Goal: Obtain resource: Download file/media

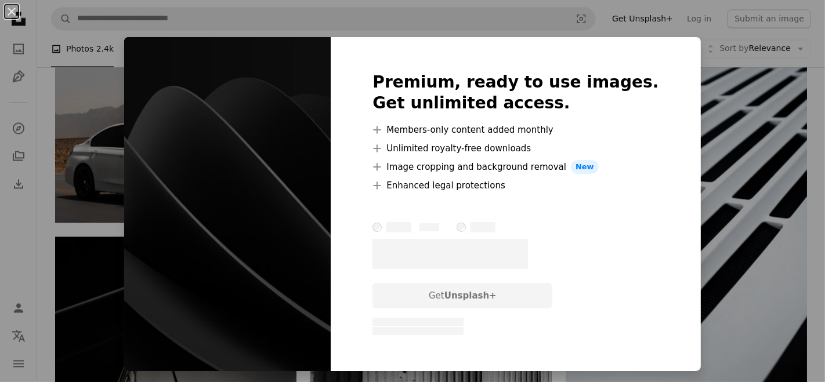
scroll to position [20601, 0]
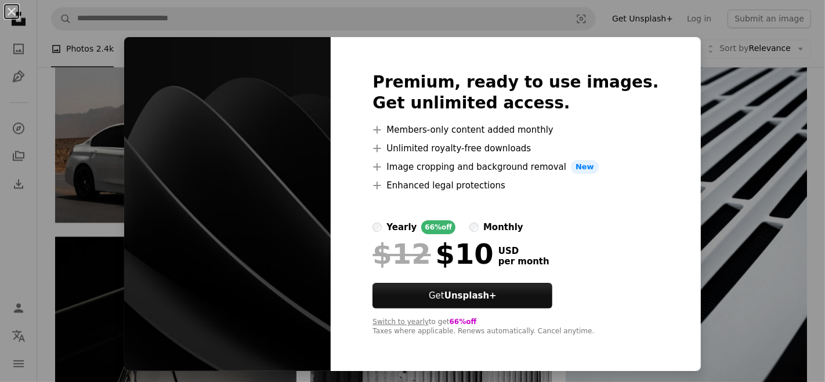
click at [697, 38] on div "An X shape Premium, ready to use images. Get unlimited access. A plus sign Memb…" at bounding box center [412, 191] width 825 height 382
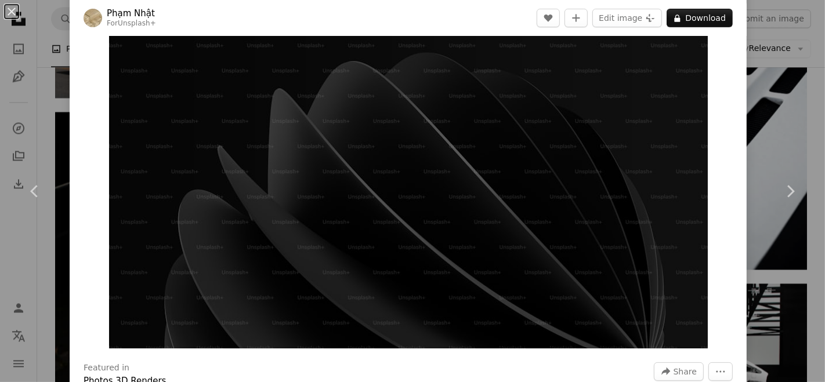
scroll to position [34, 0]
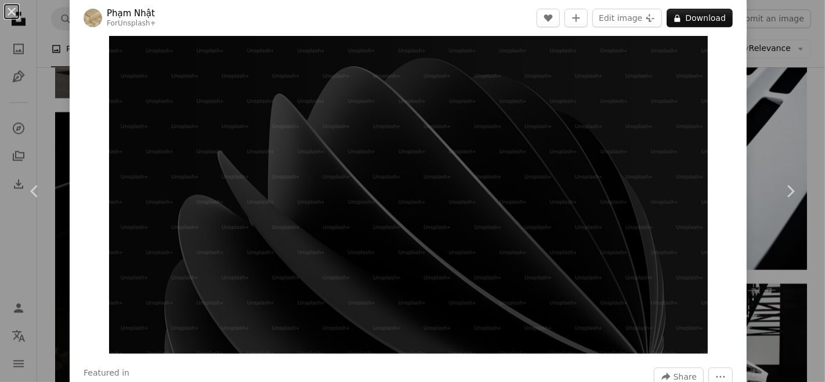
click at [776, 82] on div "An X shape Chevron left Chevron right [PERSON_NAME] For Unsplash+ A heart A plu…" at bounding box center [412, 191] width 825 height 382
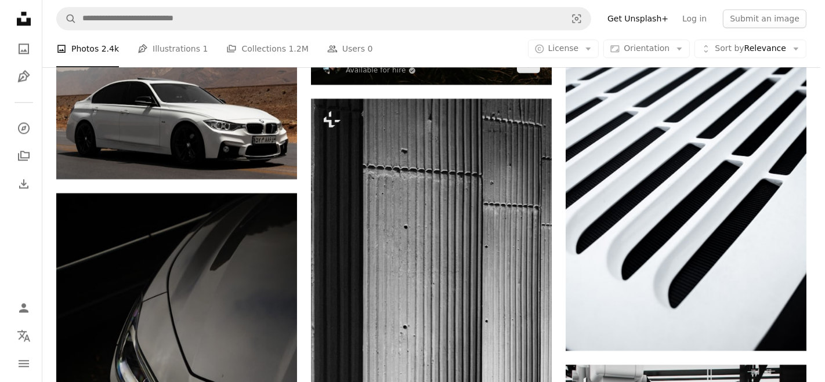
scroll to position [20558, 0]
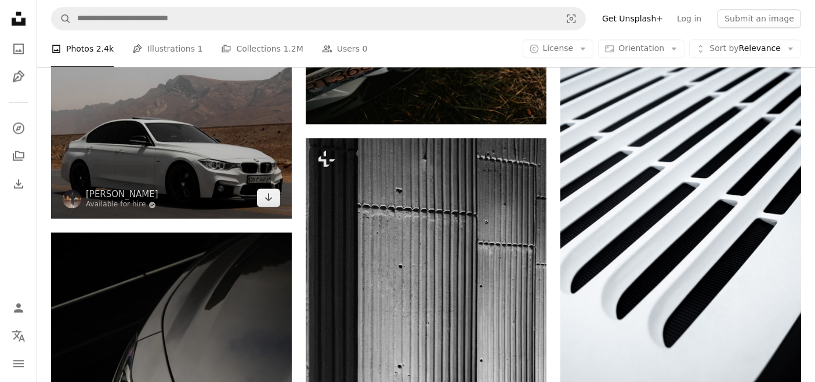
click at [230, 168] on img at bounding box center [171, 68] width 241 height 301
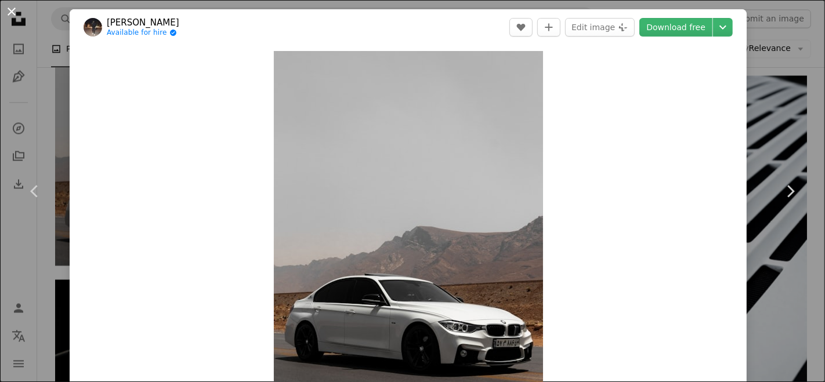
click at [9, 9] on button "An X shape" at bounding box center [12, 12] width 14 height 14
